Goal: Information Seeking & Learning: Learn about a topic

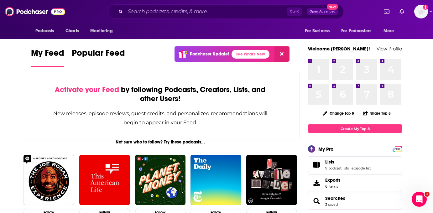
click at [158, 17] on div "Ctrl K Open Advanced New" at bounding box center [226, 11] width 236 height 14
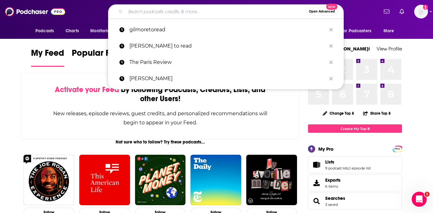
click at [160, 13] on input "Search podcasts, credits, & more..." at bounding box center [215, 12] width 181 height 10
paste input "MMA Breakdowns and Bets"
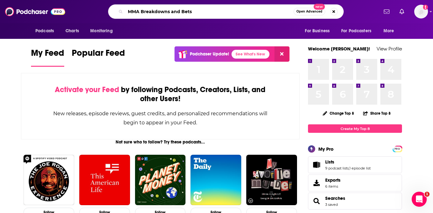
type input "MMA Breakdowns and Bets"
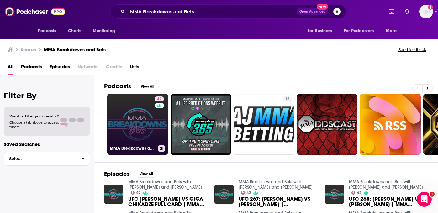
click at [152, 121] on link "42 MMA Breakdowns and Bets with Santino DeFranco and Brandan Olivas" at bounding box center [137, 124] width 61 height 61
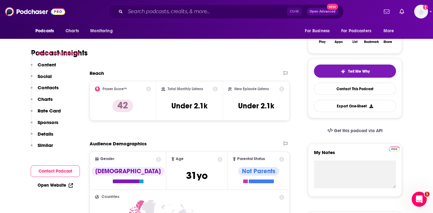
scroll to position [125, 0]
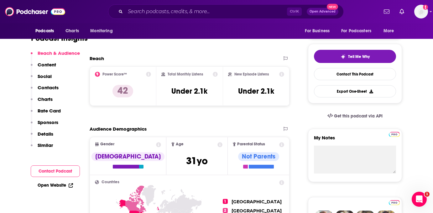
click at [214, 73] on icon at bounding box center [215, 74] width 5 height 5
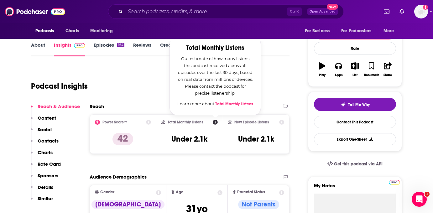
scroll to position [63, 0]
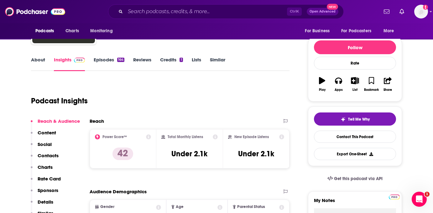
click at [215, 135] on icon at bounding box center [215, 136] width 5 height 5
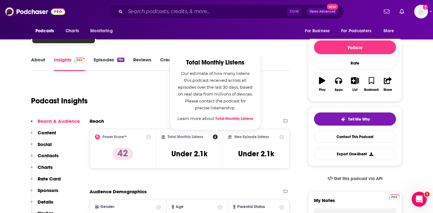
click at [149, 137] on icon at bounding box center [148, 136] width 5 height 5
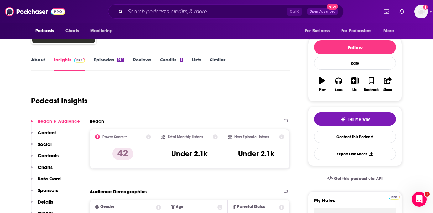
click at [212, 119] on div "Reach" at bounding box center [183, 121] width 187 height 6
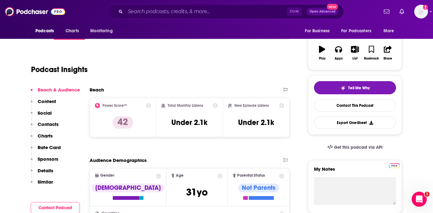
click at [93, 90] on h2 "Reach" at bounding box center [97, 90] width 14 height 6
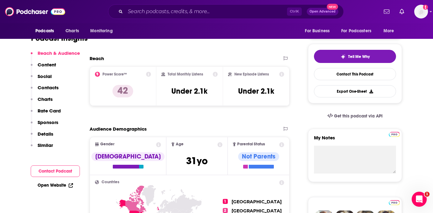
click at [95, 60] on h2 "Reach" at bounding box center [97, 58] width 14 height 6
click at [124, 96] on p "42" at bounding box center [123, 91] width 21 height 13
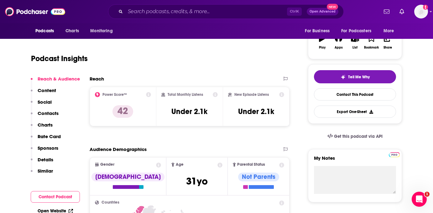
scroll to position [94, 0]
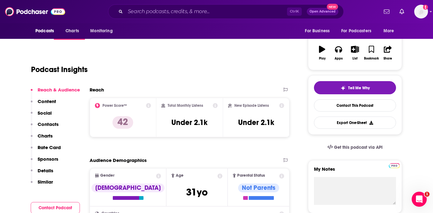
click at [148, 106] on icon at bounding box center [148, 105] width 5 height 5
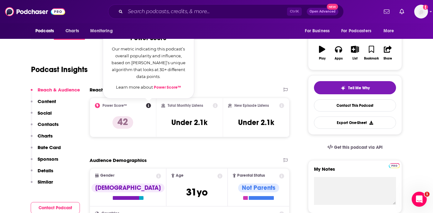
click at [148, 106] on icon at bounding box center [148, 105] width 5 height 5
click at [111, 105] on h2 "Power Score™" at bounding box center [115, 105] width 24 height 4
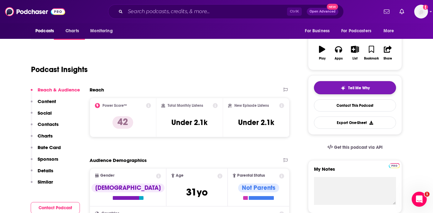
click at [332, 91] on button "Tell Me Why" at bounding box center [355, 87] width 82 height 13
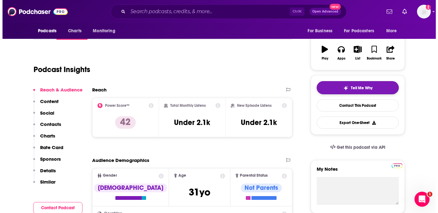
scroll to position [0, 0]
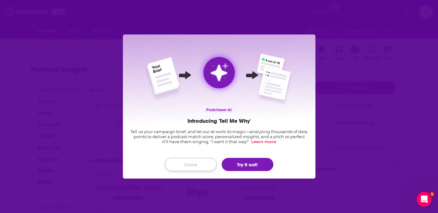
click at [206, 162] on button "Close" at bounding box center [191, 164] width 52 height 13
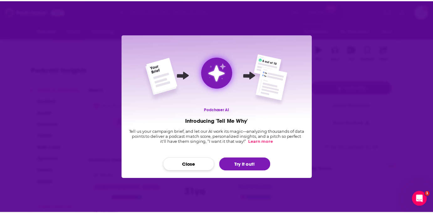
scroll to position [94, 0]
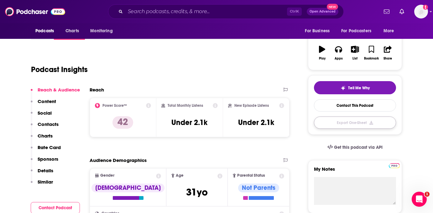
click at [368, 125] on button "Export One-Sheet" at bounding box center [355, 123] width 82 height 12
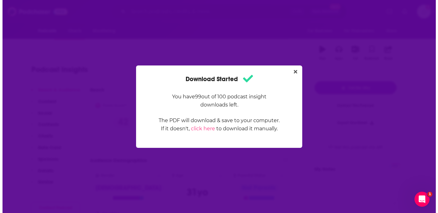
scroll to position [0, 0]
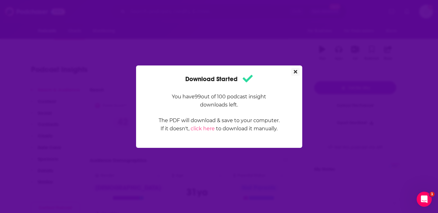
click at [296, 73] on icon "Close" at bounding box center [295, 71] width 3 height 3
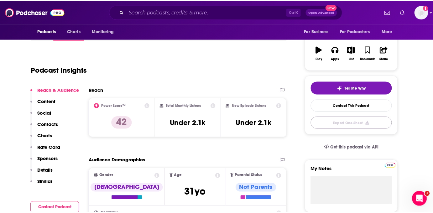
scroll to position [94, 0]
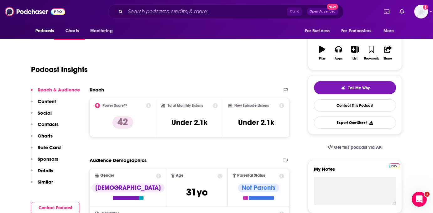
click at [279, 106] on icon at bounding box center [281, 105] width 5 height 5
click at [42, 136] on p "Charts" at bounding box center [45, 136] width 15 height 6
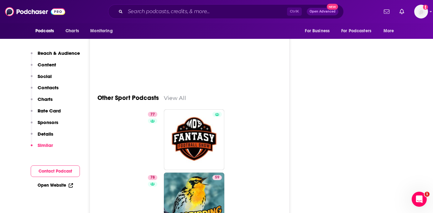
scroll to position [1740, 0]
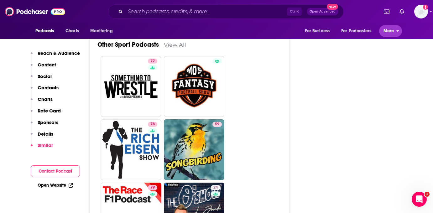
click at [401, 33] on button "More" at bounding box center [390, 31] width 23 height 12
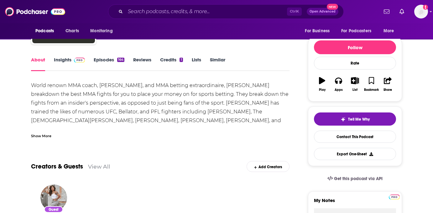
scroll to position [31, 0]
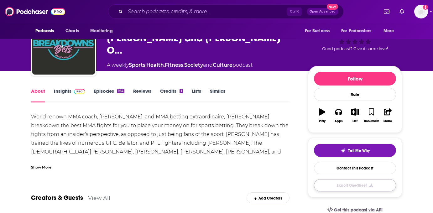
click at [363, 184] on button "Export One-Sheet" at bounding box center [355, 185] width 82 height 12
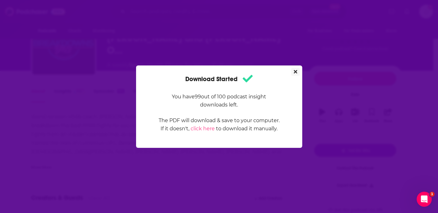
scroll to position [0, 0]
click at [295, 72] on icon "Close" at bounding box center [295, 71] width 3 height 3
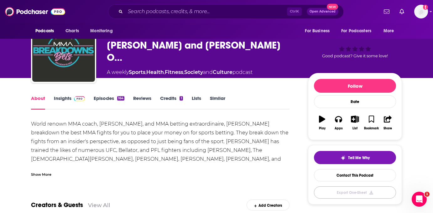
scroll to position [31, 0]
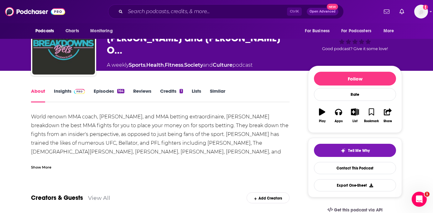
click at [45, 163] on div "Show More" at bounding box center [160, 165] width 259 height 11
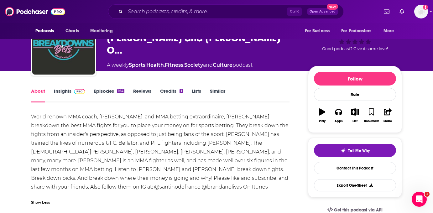
click at [73, 97] on link "Insights" at bounding box center [69, 95] width 31 height 14
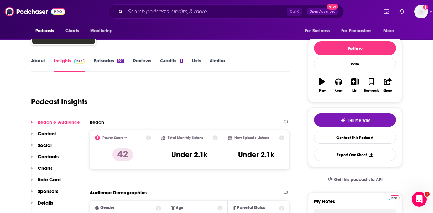
scroll to position [63, 0]
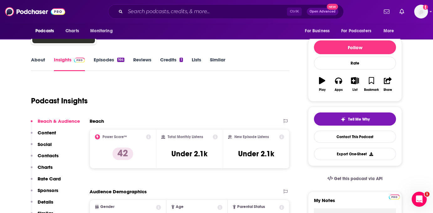
click at [117, 59] on link "Episodes 164" at bounding box center [109, 64] width 31 height 14
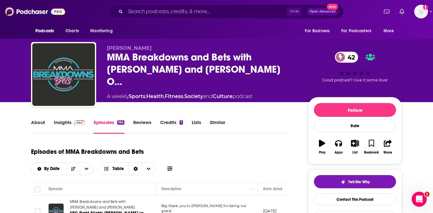
click at [144, 121] on link "Reviews" at bounding box center [142, 126] width 18 height 14
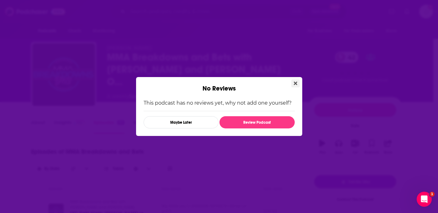
click at [296, 83] on icon "Close" at bounding box center [295, 83] width 3 height 3
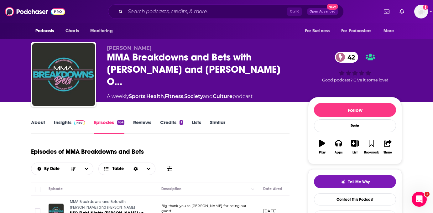
click at [147, 124] on link "Reviews" at bounding box center [142, 126] width 18 height 14
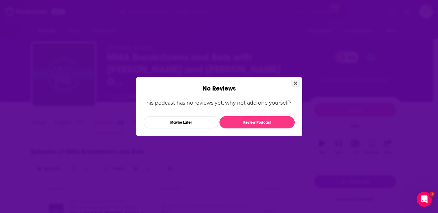
click at [296, 82] on icon "Close" at bounding box center [295, 83] width 3 height 5
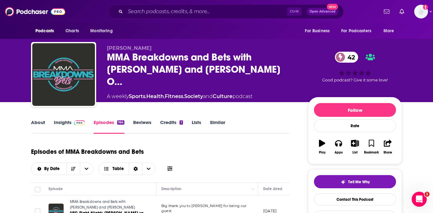
click at [181, 122] on div "1" at bounding box center [181, 122] width 3 height 4
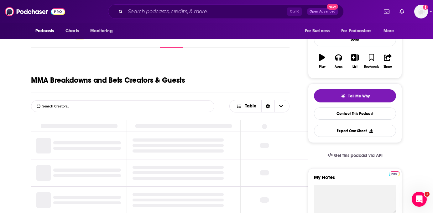
scroll to position [31, 0]
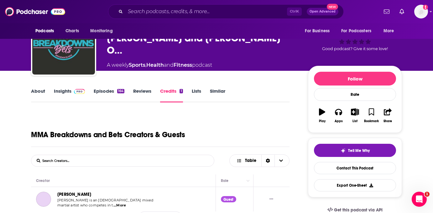
click at [199, 95] on link "Lists" at bounding box center [196, 95] width 9 height 14
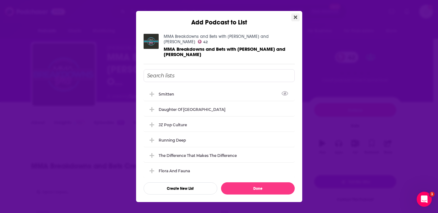
click at [296, 17] on icon "Close" at bounding box center [295, 17] width 3 height 3
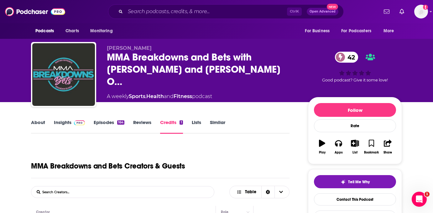
click at [38, 125] on link "About" at bounding box center [38, 126] width 14 height 14
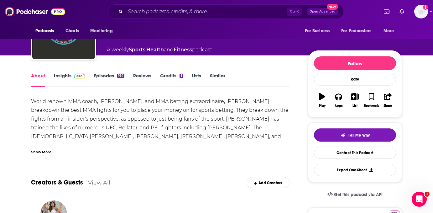
scroll to position [63, 0]
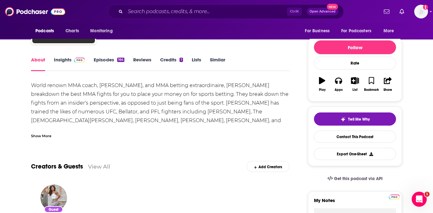
click at [32, 135] on div "Show More" at bounding box center [41, 136] width 20 height 6
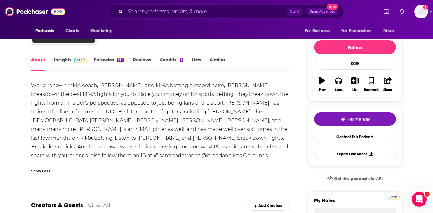
click at [57, 58] on link "Insights" at bounding box center [69, 64] width 31 height 14
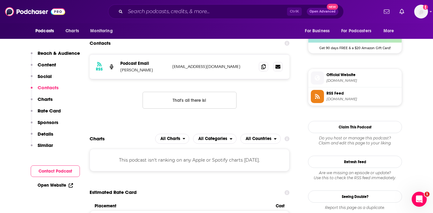
scroll to position [533, 0]
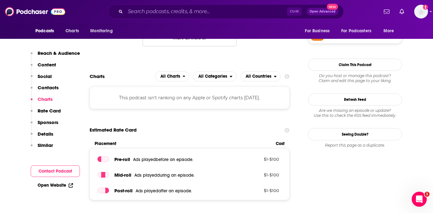
click at [288, 78] on icon at bounding box center [287, 76] width 5 height 5
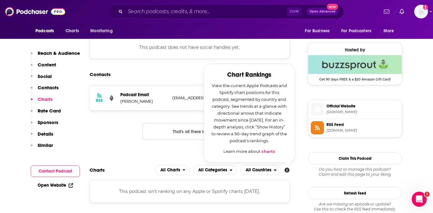
scroll to position [439, 0]
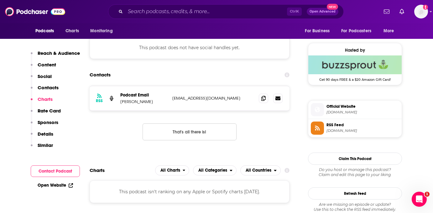
click at [287, 171] on icon at bounding box center [287, 170] width 5 height 5
click at [236, 181] on div "This podcast isn't ranking on any Apple or Spotify charts [DATE]." at bounding box center [190, 192] width 200 height 23
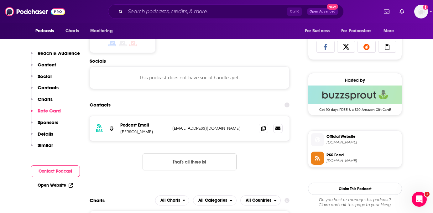
scroll to position [376, 0]
